Goal: Task Accomplishment & Management: Use online tool/utility

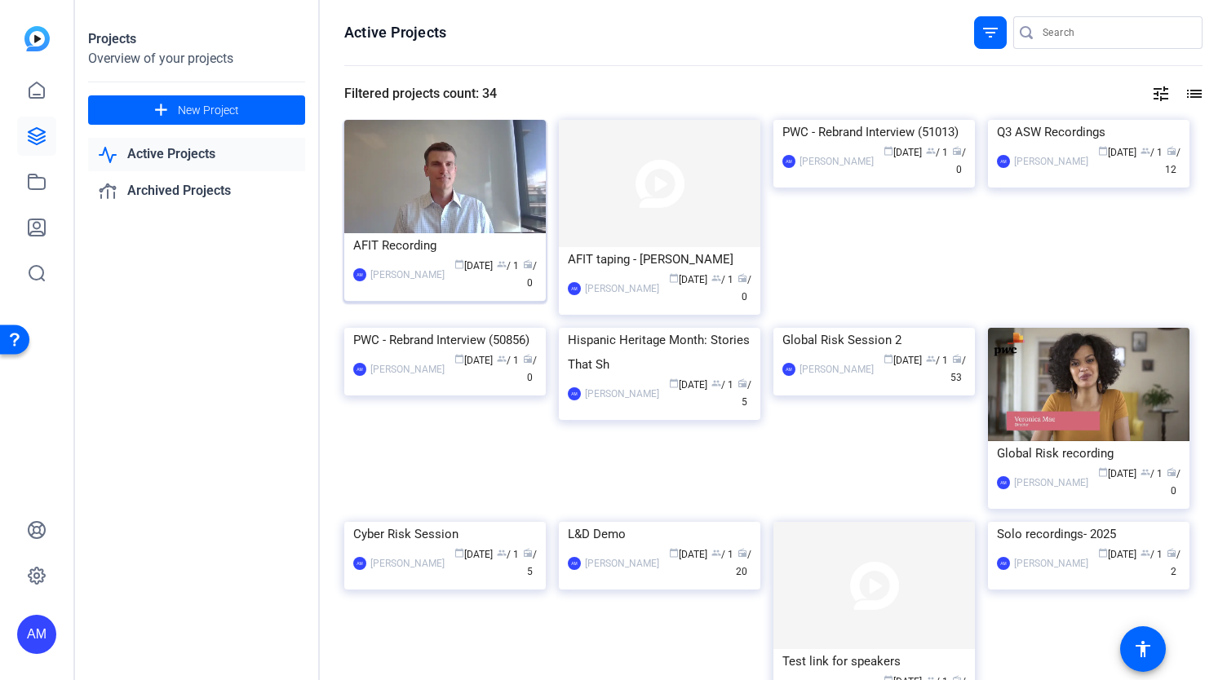
click at [462, 187] on img at bounding box center [444, 176] width 201 height 113
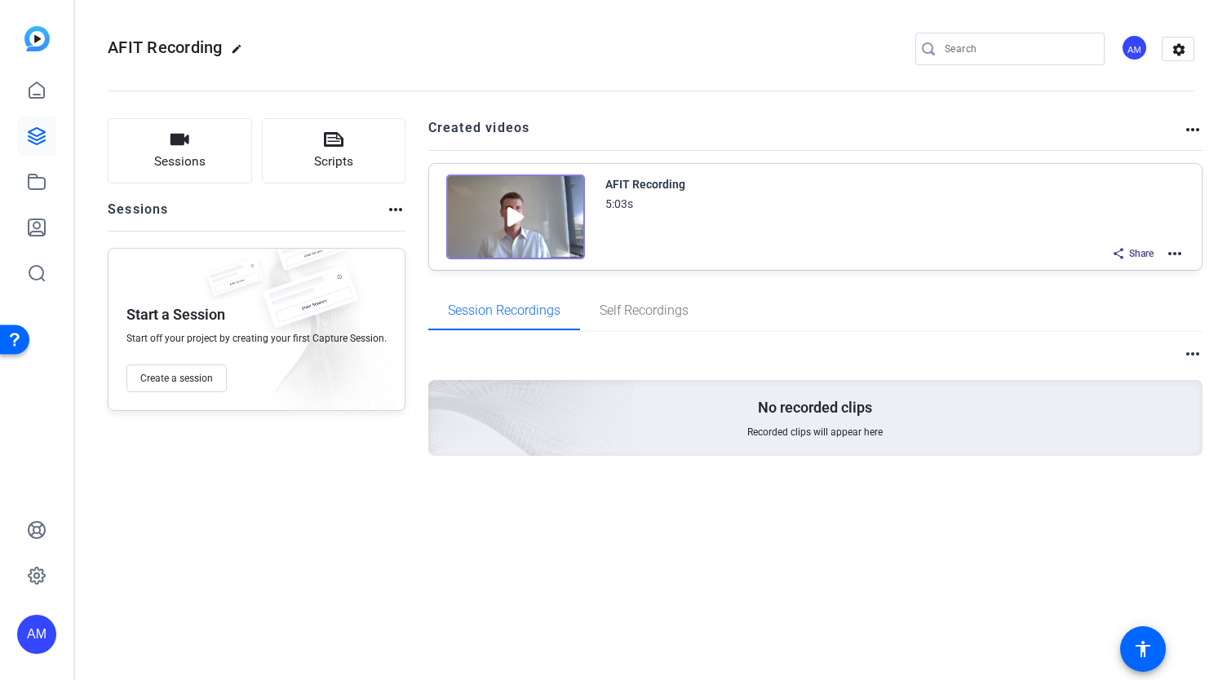
click at [1191, 126] on mat-icon "more_horiz" at bounding box center [1193, 130] width 20 height 20
click at [1173, 250] on div at bounding box center [613, 340] width 1227 height 680
click at [1178, 250] on mat-icon "more_horiz" at bounding box center [1175, 254] width 20 height 20
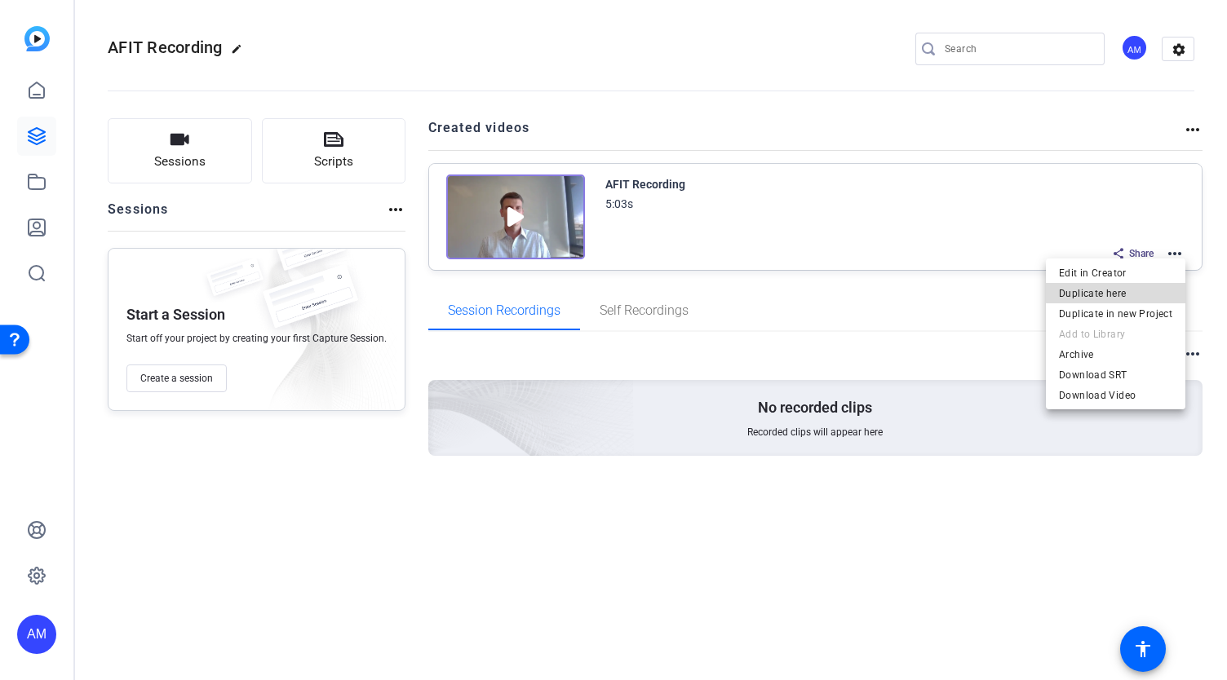
click at [1129, 291] on span "Duplicate here" at bounding box center [1115, 293] width 113 height 20
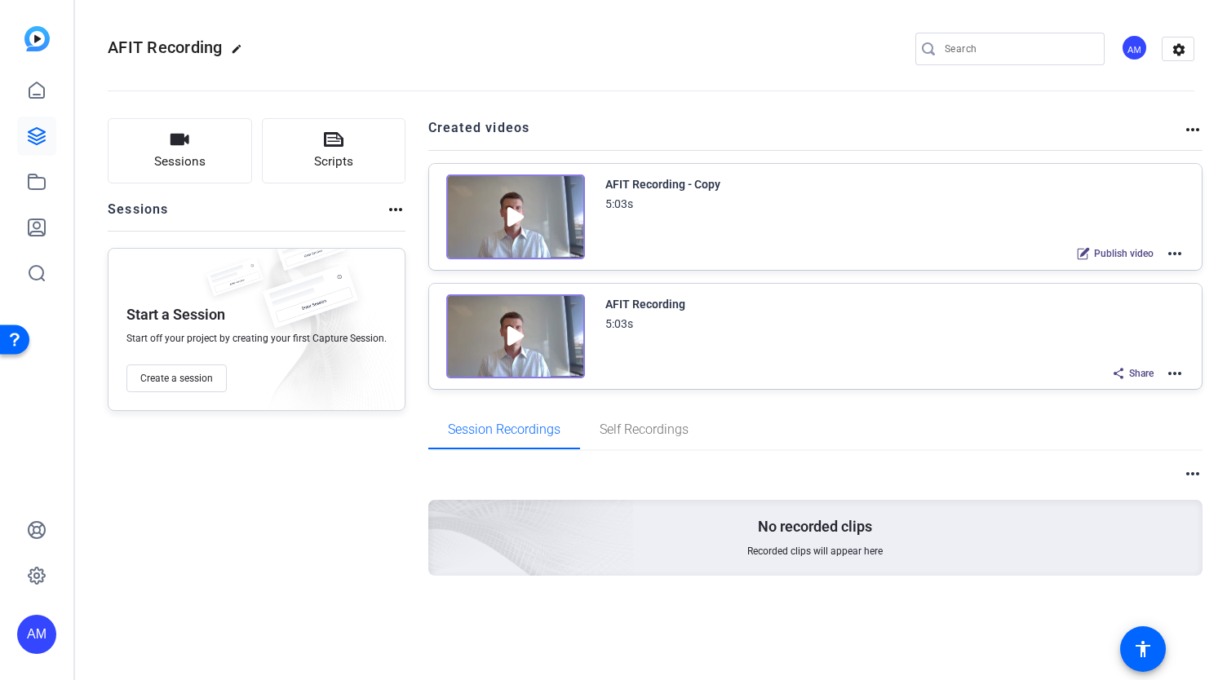
click at [648, 302] on div "AFIT Recording" at bounding box center [645, 304] width 80 height 20
click at [1174, 376] on mat-icon "more_horiz" at bounding box center [1175, 374] width 20 height 20
click at [1113, 389] on span "Edit in Creator" at bounding box center [1115, 391] width 113 height 20
